Goal: Information Seeking & Learning: Find contact information

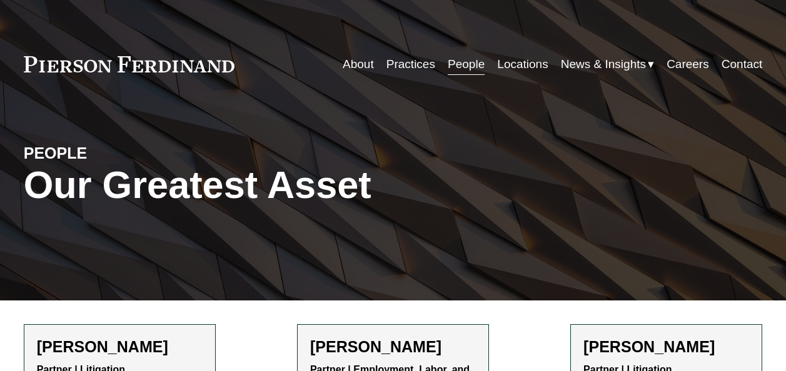
click at [518, 69] on link "Locations" at bounding box center [522, 65] width 51 height 24
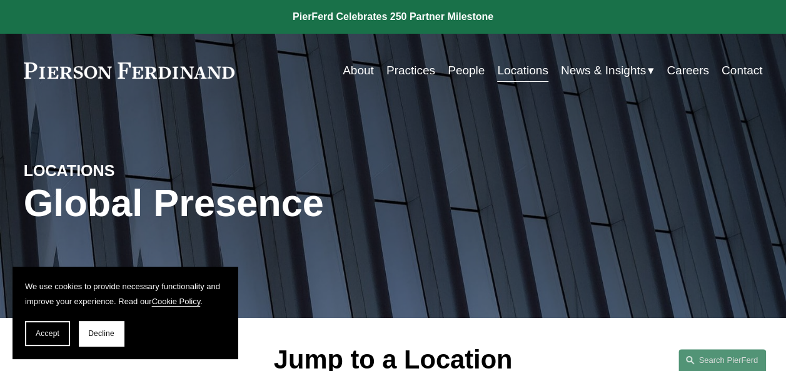
click at [392, 71] on link "Practices" at bounding box center [411, 71] width 49 height 24
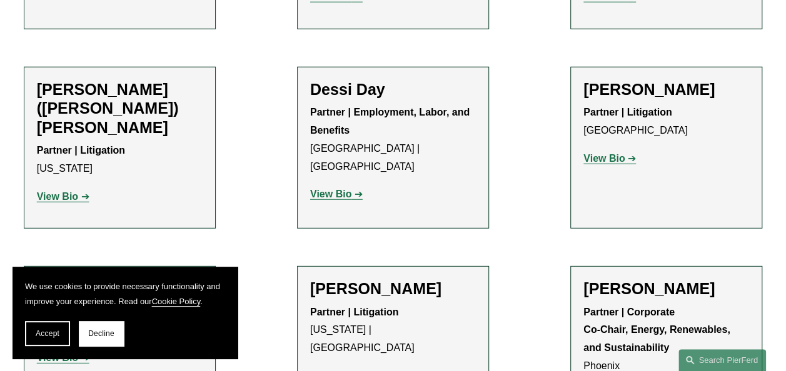
scroll to position [4062, 0]
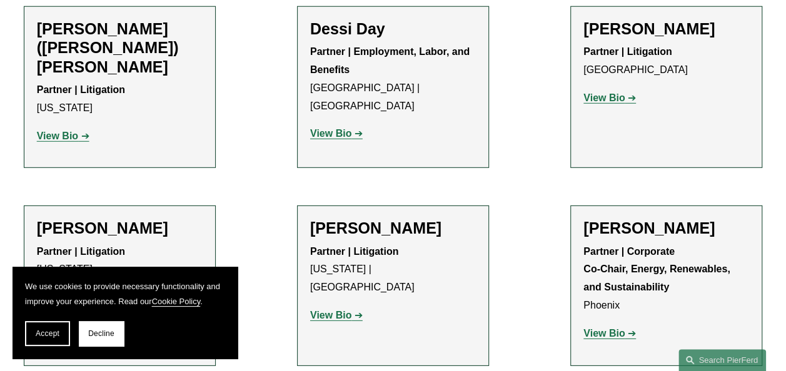
click at [333, 310] on strong "View Bio" at bounding box center [330, 315] width 41 height 11
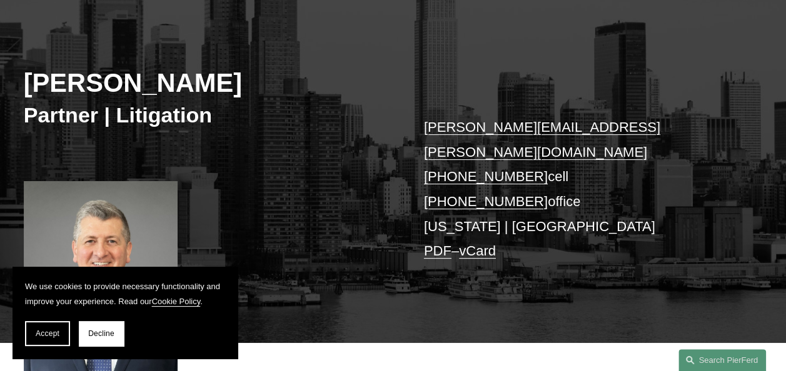
scroll to position [126, 0]
